Goal: Task Accomplishment & Management: Complete application form

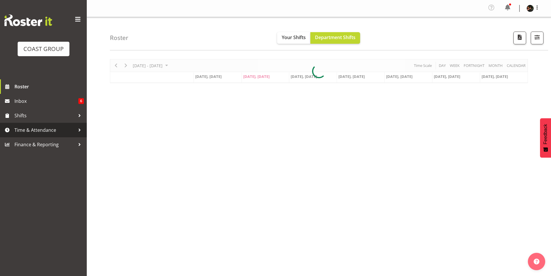
click at [25, 130] on span "Time & Attendance" at bounding box center [44, 130] width 61 height 9
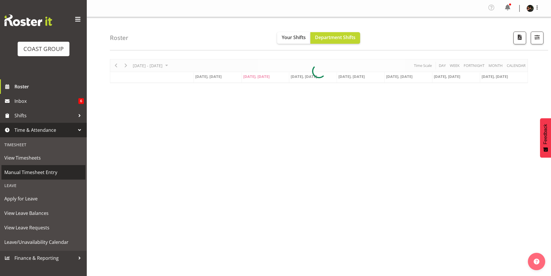
click at [28, 170] on span "Manual Timesheet Entry" at bounding box center [43, 172] width 78 height 9
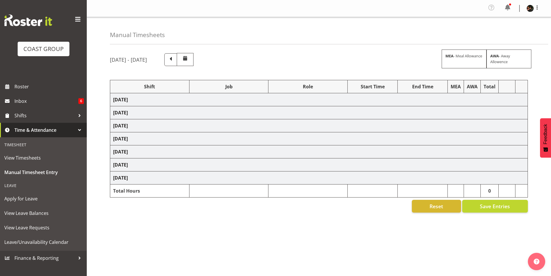
select select "70231"
select select "45"
select select "70231"
select select "45"
select select "70231"
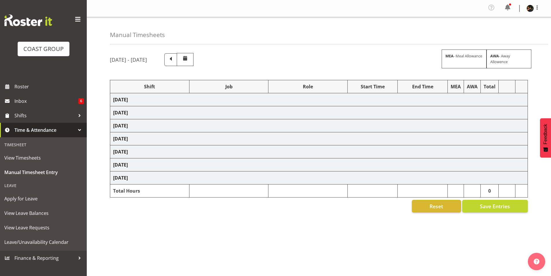
select select "45"
select select "70231"
select select "45"
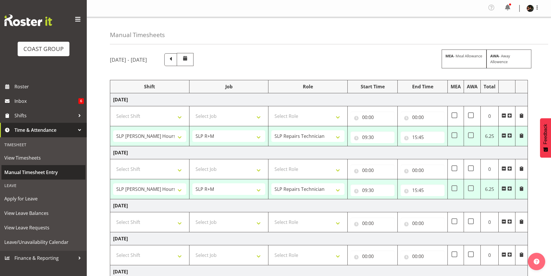
click at [36, 170] on span "Manual Timesheet Entry" at bounding box center [43, 172] width 78 height 9
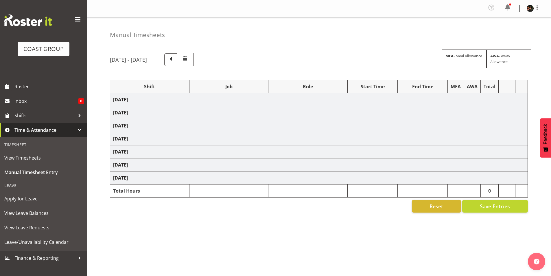
select select "70231"
select select "45"
select select "70231"
select select "45"
select select "70231"
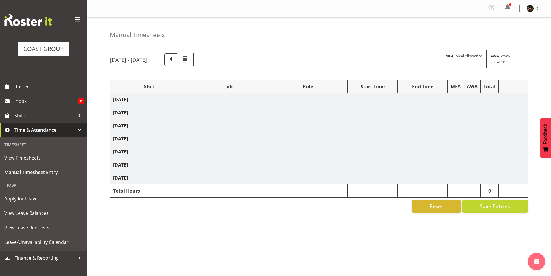
select select "45"
select select "70231"
select select "45"
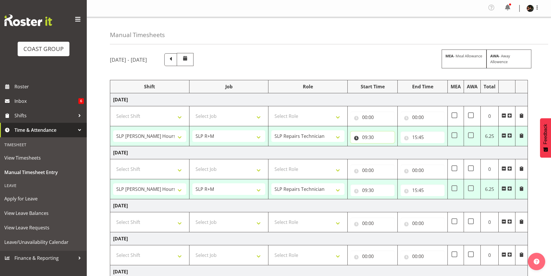
click at [366, 138] on input "09:30" at bounding box center [373, 137] width 44 height 12
click at [391, 153] on select "00 01 02 03 04 05 06 07 08 09 10 11 12 13 14 15 16 17 18 19 20 21 22 23" at bounding box center [390, 152] width 13 height 12
select select "8"
click at [384, 146] on select "00 01 02 03 04 05 06 07 08 09 10 11 12 13 14 15 16 17 18 19 20 21 22 23" at bounding box center [390, 152] width 13 height 12
type input "08:30"
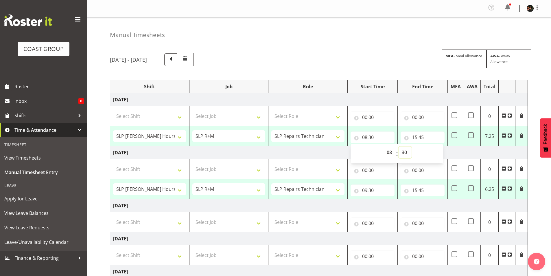
click at [404, 151] on select "00 01 02 03 04 05 06 07 08 09 10 11 12 13 14 15 16 17 18 19 20 21 22 23 24 25 2…" at bounding box center [405, 152] width 13 height 12
select select "0"
click at [399, 146] on select "00 01 02 03 04 05 06 07 08 09 10 11 12 13 14 15 16 17 18 19 20 21 22 23 24 25 2…" at bounding box center [405, 152] width 13 height 12
type input "08:00"
click at [416, 137] on input "15:45" at bounding box center [423, 137] width 44 height 12
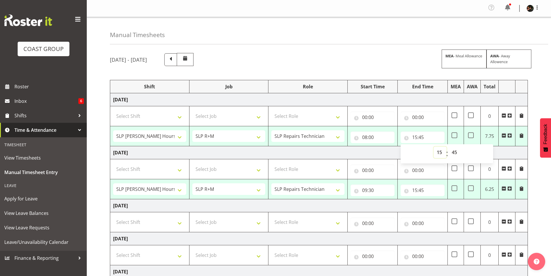
click at [439, 153] on select "00 01 02 03 04 05 06 07 08 09 10 11 12 13 14 15 16 17 18 19 20 21 22 23" at bounding box center [440, 152] width 13 height 12
select select "14"
click at [434, 146] on select "00 01 02 03 04 05 06 07 08 09 10 11 12 13 14 15 16 17 18 19 20 21 22 23" at bounding box center [440, 152] width 13 height 12
type input "14:45"
click at [454, 152] on select "00 01 02 03 04 05 06 07 08 09 10 11 12 13 14 15 16 17 18 19 20 21 22 23 24 25 2…" at bounding box center [455, 152] width 13 height 12
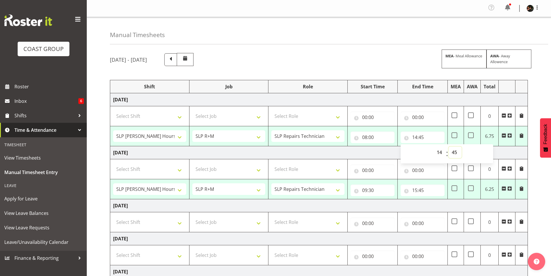
select select "15"
click at [449, 146] on select "00 01 02 03 04 05 06 07 08 09 10 11 12 13 14 15 16 17 18 19 20 21 22 23 24 25 2…" at bounding box center [455, 152] width 13 height 12
type input "14:15"
click at [366, 191] on input "09:30" at bounding box center [373, 190] width 44 height 12
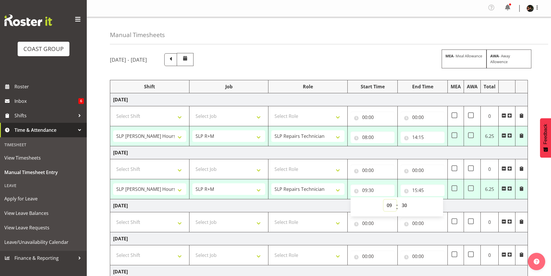
click at [389, 205] on select "00 01 02 03 04 05 06 07 08 09 10 11 12 13 14 15 16 17 18 19 20 21 22 23" at bounding box center [390, 205] width 13 height 12
select select "8"
click at [384, 199] on select "00 01 02 03 04 05 06 07 08 09 10 11 12 13 14 15 16 17 18 19 20 21 22 23" at bounding box center [390, 205] width 13 height 12
type input "08:30"
click at [406, 204] on select "00 01 02 03 04 05 06 07 08 09 10 11 12 13 14 15 16 17 18 19 20 21 22 23 24 25 2…" at bounding box center [405, 205] width 13 height 12
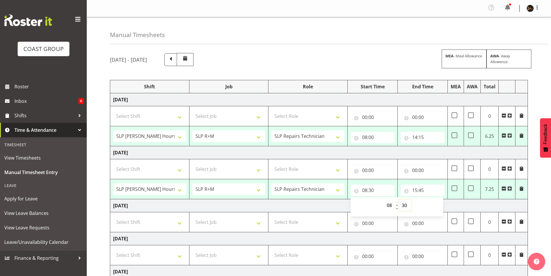
select select "0"
click at [399, 199] on select "00 01 02 03 04 05 06 07 08 09 10 11 12 13 14 15 16 17 18 19 20 21 22 23 24 25 2…" at bounding box center [405, 205] width 13 height 12
type input "08:00"
click at [415, 190] on input "15:45" at bounding box center [423, 190] width 44 height 12
click at [440, 207] on select "00 01 02 03 04 05 06 07 08 09 10 11 12 13 14 15 16 17 18 19 20 21 22 23" at bounding box center [440, 205] width 13 height 12
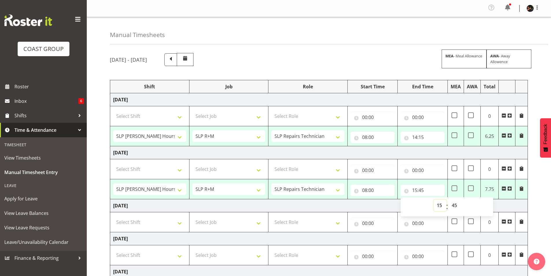
select select "14"
click at [434, 199] on select "00 01 02 03 04 05 06 07 08 09 10 11 12 13 14 15 16 17 18 19 20 21 22 23" at bounding box center [440, 205] width 13 height 12
type input "14:45"
click at [454, 204] on select "00 01 02 03 04 05 06 07 08 09 10 11 12 13 14 15 16 17 18 19 20 21 22 23 24 25 2…" at bounding box center [455, 205] width 13 height 12
select select "15"
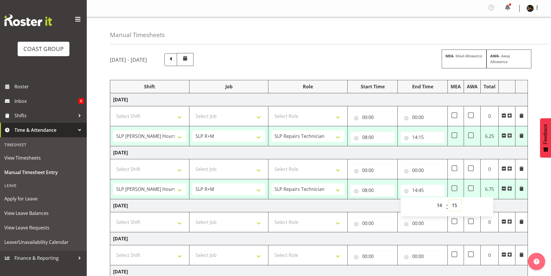
click at [449, 199] on select "00 01 02 03 04 05 06 07 08 09 10 11 12 13 14 15 16 17 18 19 20 21 22 23 24 25 2…" at bounding box center [455, 205] width 13 height 12
type input "14:15"
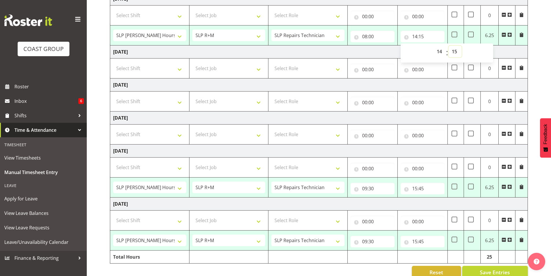
scroll to position [165, 0]
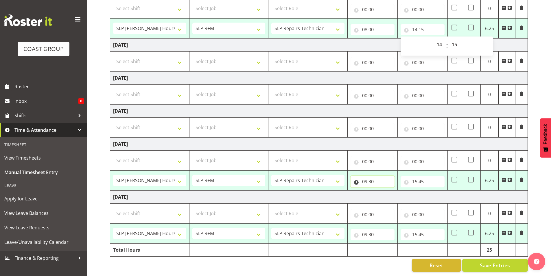
click at [367, 176] on input "09:30" at bounding box center [373, 182] width 44 height 12
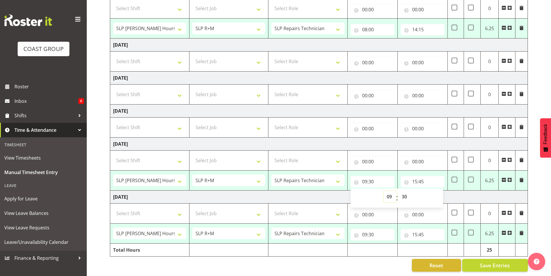
click at [391, 193] on select "00 01 02 03 04 05 06 07 08 09 10 11 12 13 14 15 16 17 18 19 20 21 22 23" at bounding box center [390, 197] width 13 height 12
select select "8"
click at [384, 191] on select "00 01 02 03 04 05 06 07 08 09 10 11 12 13 14 15 16 17 18 19 20 21 22 23" at bounding box center [390, 197] width 13 height 12
type input "08:30"
drag, startPoint x: 406, startPoint y: 192, endPoint x: 406, endPoint y: 189, distance: 3.2
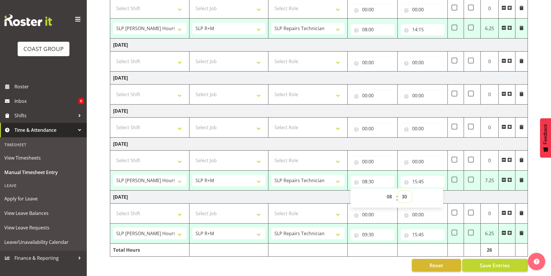
click at [406, 192] on select "00 01 02 03 04 05 06 07 08 09 10 11 12 13 14 15 16 17 18 19 20 21 22 23 24 25 2…" at bounding box center [405, 197] width 13 height 12
select select "0"
click at [399, 191] on select "00 01 02 03 04 05 06 07 08 09 10 11 12 13 14 15 16 17 18 19 20 21 22 23 24 25 2…" at bounding box center [405, 197] width 13 height 12
type input "08:00"
click at [415, 177] on input "15:45" at bounding box center [423, 182] width 44 height 12
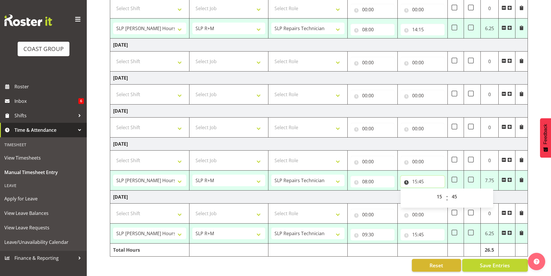
click at [414, 177] on input "15:45" at bounding box center [423, 182] width 44 height 12
click at [416, 177] on input "15:45" at bounding box center [423, 182] width 44 height 12
click at [441, 193] on select "00 01 02 03 04 05 06 07 08 09 10 11 12 13 14 15 16 17 18 19 20 21 22 23" at bounding box center [440, 197] width 13 height 12
select select "14"
click at [434, 191] on select "00 01 02 03 04 05 06 07 08 09 10 11 12 13 14 15 16 17 18 19 20 21 22 23" at bounding box center [440, 197] width 13 height 12
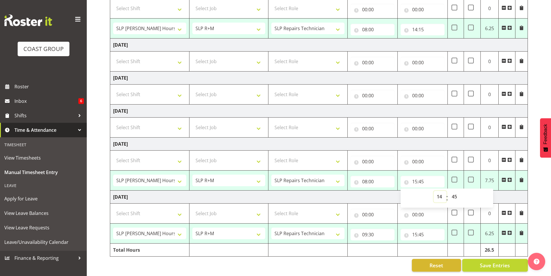
type input "14:45"
click at [455, 191] on select "00 01 02 03 04 05 06 07 08 09 10 11 12 13 14 15 16 17 18 19 20 21 22 23 24 25 2…" at bounding box center [455, 197] width 13 height 12
select select "30"
click at [449, 191] on select "00 01 02 03 04 05 06 07 08 09 10 11 12 13 14 15 16 17 18 19 20 21 22 23 24 25 2…" at bounding box center [455, 197] width 13 height 12
type input "14:30"
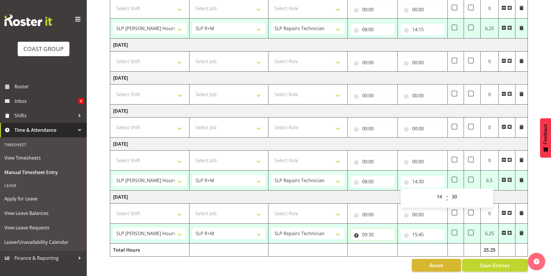
click at [366, 230] on input "09:30" at bounding box center [373, 235] width 44 height 12
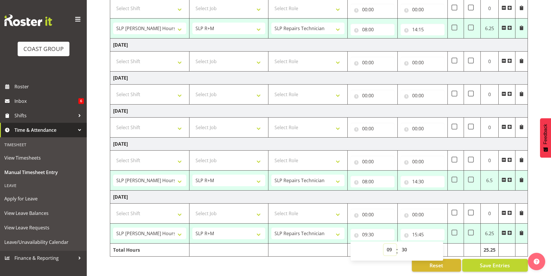
click at [390, 245] on select "00 01 02 03 04 05 06 07 08 09 10 11 12 13 14 15 16 17 18 19 20 21 22 23" at bounding box center [390, 250] width 13 height 12
select select "8"
click at [384, 244] on select "00 01 02 03 04 05 06 07 08 09 10 11 12 13 14 15 16 17 18 19 20 21 22 23" at bounding box center [390, 250] width 13 height 12
type input "08:30"
click at [404, 245] on select "00 01 02 03 04 05 06 07 08 09 10 11 12 13 14 15 16 17 18 19 20 21 22 23 24 25 2…" at bounding box center [405, 250] width 13 height 12
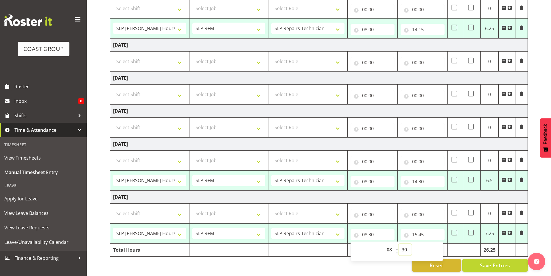
select select "0"
click at [399, 244] on select "00 01 02 03 04 05 06 07 08 09 10 11 12 13 14 15 16 17 18 19 20 21 22 23 24 25 2…" at bounding box center [405, 250] width 13 height 12
type input "08:00"
click at [416, 230] on input "15:45" at bounding box center [423, 235] width 44 height 12
click at [440, 244] on select "00 01 02 03 04 05 06 07 08 09 10 11 12 13 14 15 16 17 18 19 20 21 22 23" at bounding box center [440, 250] width 13 height 12
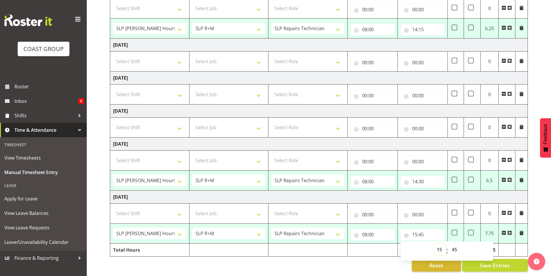
select select "14"
click at [434, 244] on select "00 01 02 03 04 05 06 07 08 09 10 11 12 13 14 15 16 17 18 19 20 21 22 23" at bounding box center [440, 250] width 13 height 12
type input "14:45"
click at [455, 246] on select "00 01 02 03 04 05 06 07 08 09 10 11 12 13 14 15 16 17 18 19 20 21 22 23 24 25 2…" at bounding box center [455, 250] width 13 height 12
select select "15"
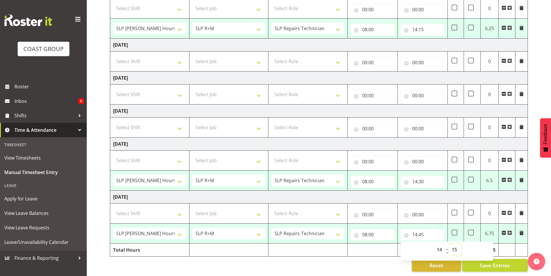
click at [449, 244] on select "00 01 02 03 04 05 06 07 08 09 10 11 12 13 14 15 16 17 18 19 20 21 22 23 24 25 2…" at bounding box center [455, 250] width 13 height 12
type input "14:15"
click at [370, 243] on td at bounding box center [373, 249] width 50 height 13
click at [491, 261] on span "Save Entries" at bounding box center [495, 265] width 30 height 8
select select "70231"
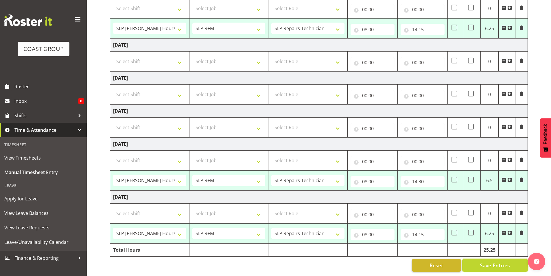
select select "45"
type input "08:00"
type input "14:15"
select select "70231"
select select "45"
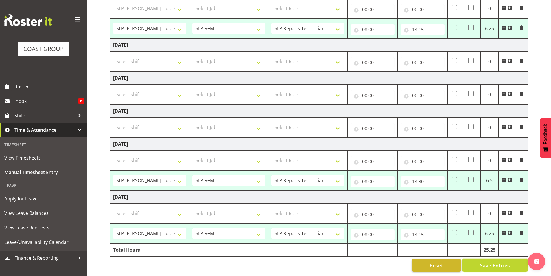
type input "08:00"
type input "14:15"
select select "70231"
select select "45"
type input "08:00"
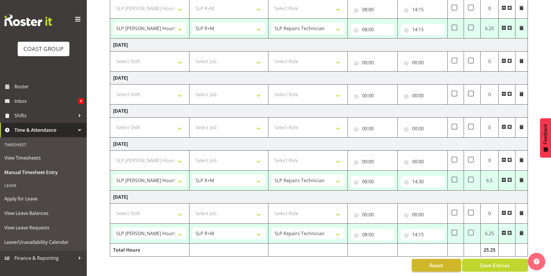
type input "14:30"
select select "70231"
select select "45"
type input "08:00"
type input "14:15"
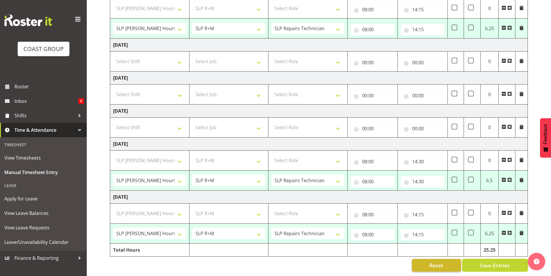
select select "70231"
select select "45"
select select "70231"
select select "45"
select select "70231"
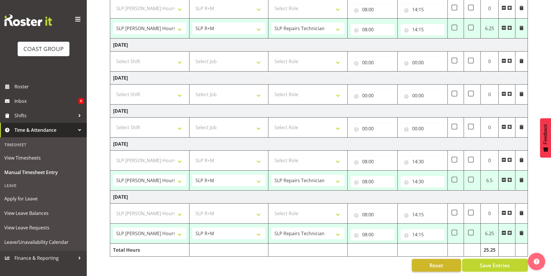
select select "45"
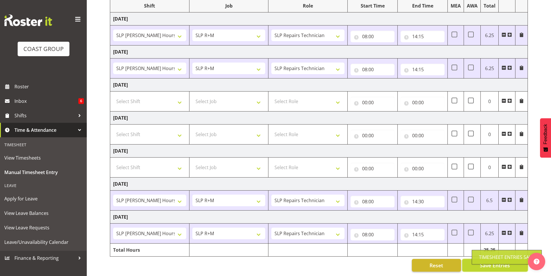
scroll to position [85, 0]
